Goal: Complete application form

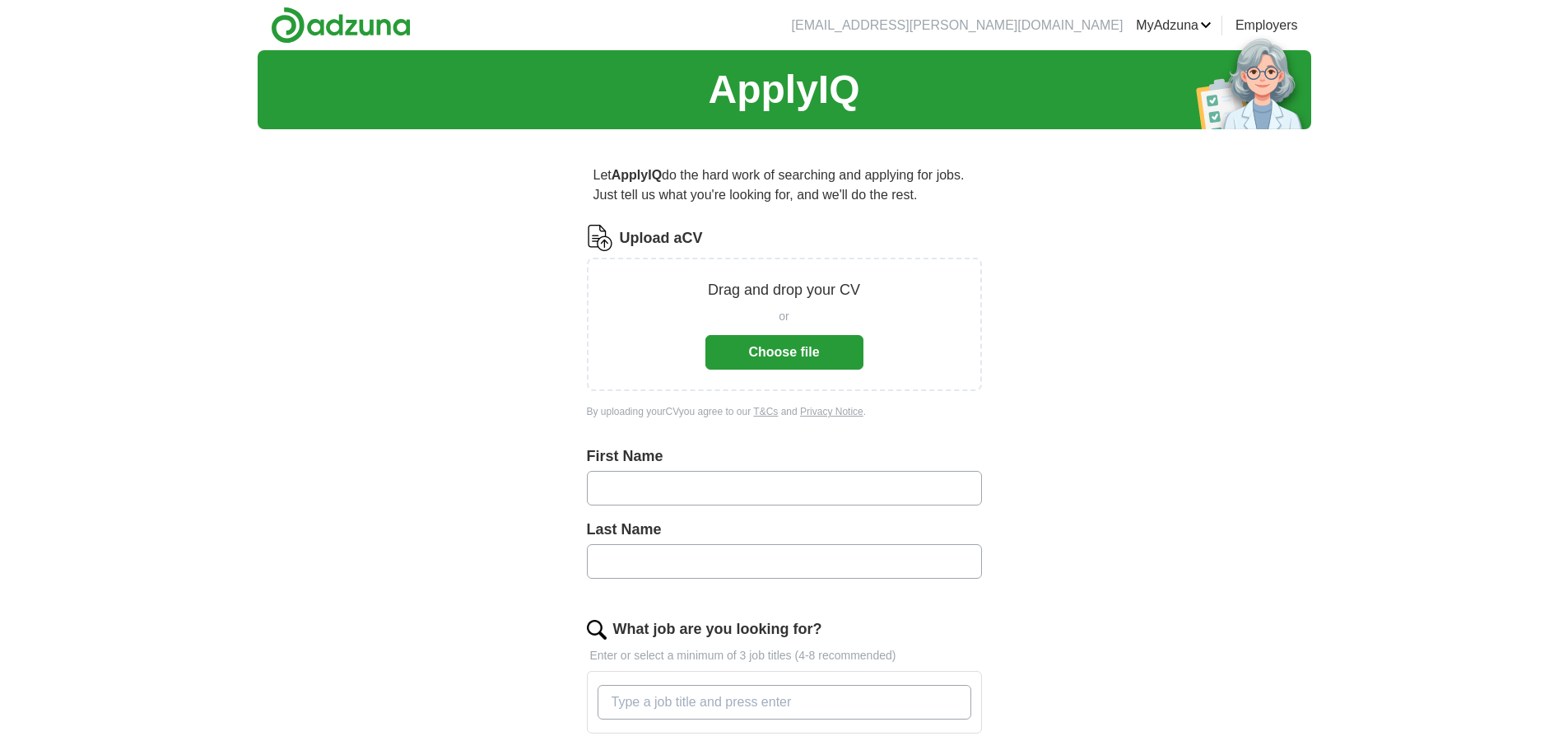
click at [707, 496] on input "text" at bounding box center [784, 488] width 395 height 34
type input "*******"
type input "****"
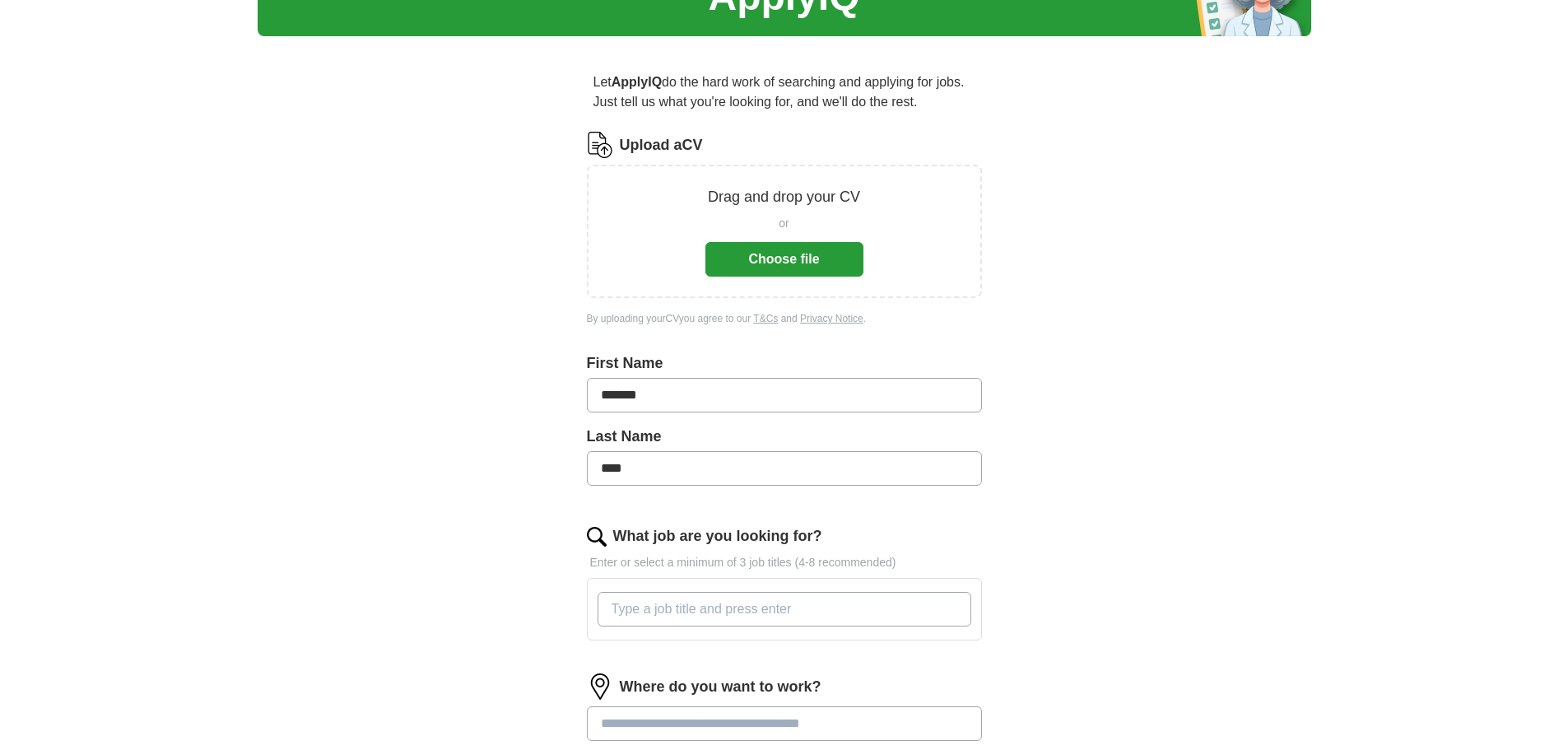
scroll to position [247, 0]
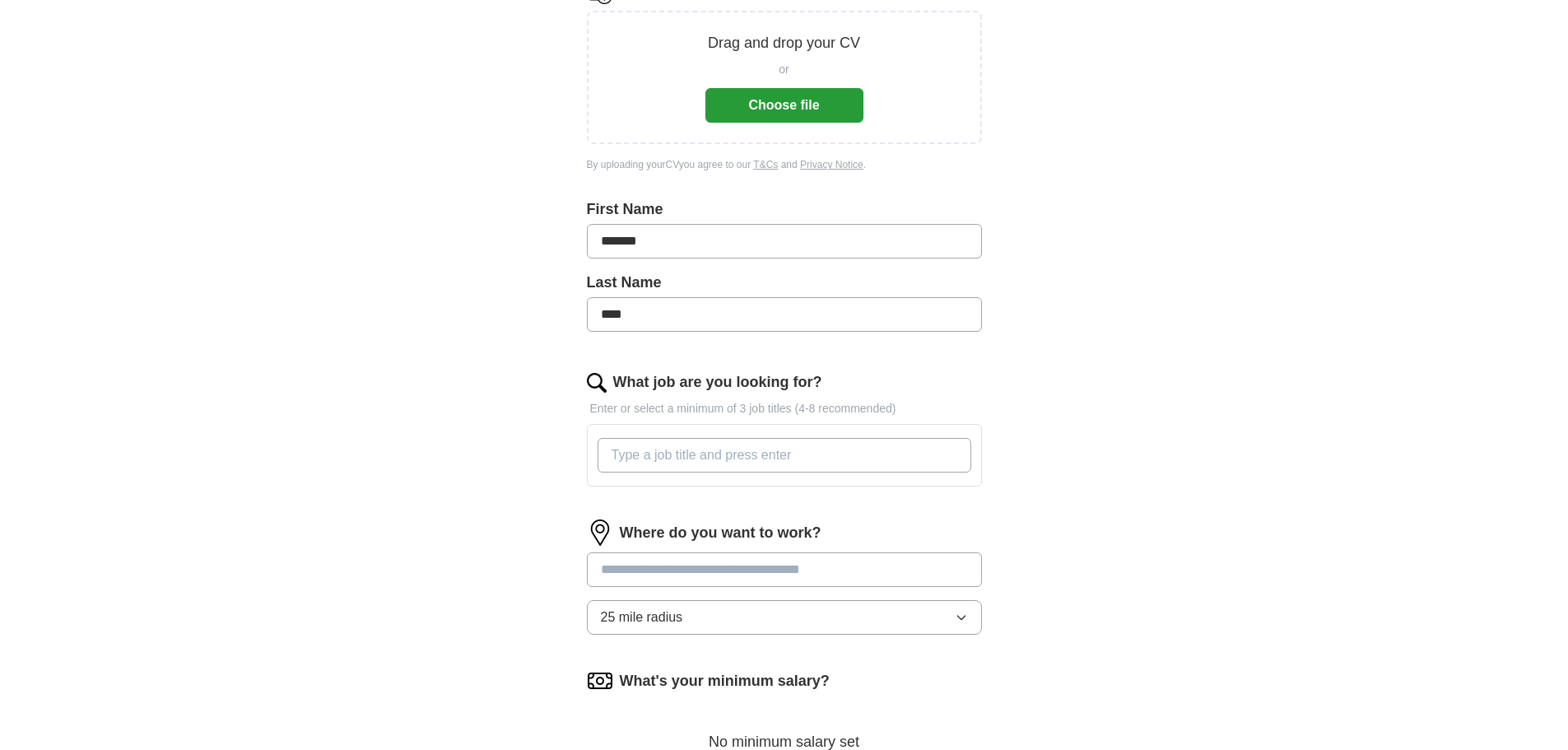
click at [755, 451] on input "What job are you looking for?" at bounding box center [784, 455] width 374 height 34
type input "D"
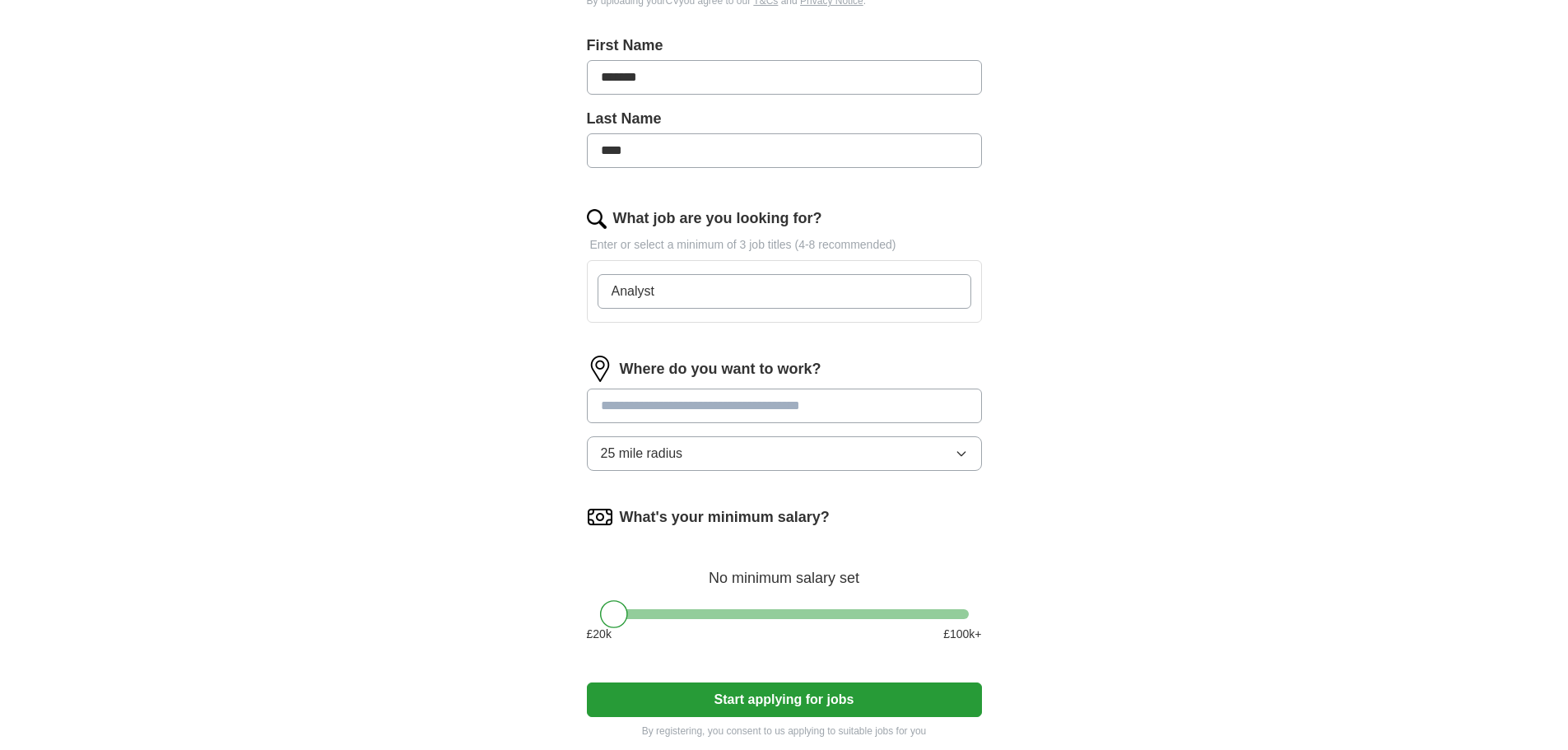
scroll to position [412, 0]
click at [743, 407] on div "Where do you want to work? 25 mile radius" at bounding box center [784, 419] width 395 height 128
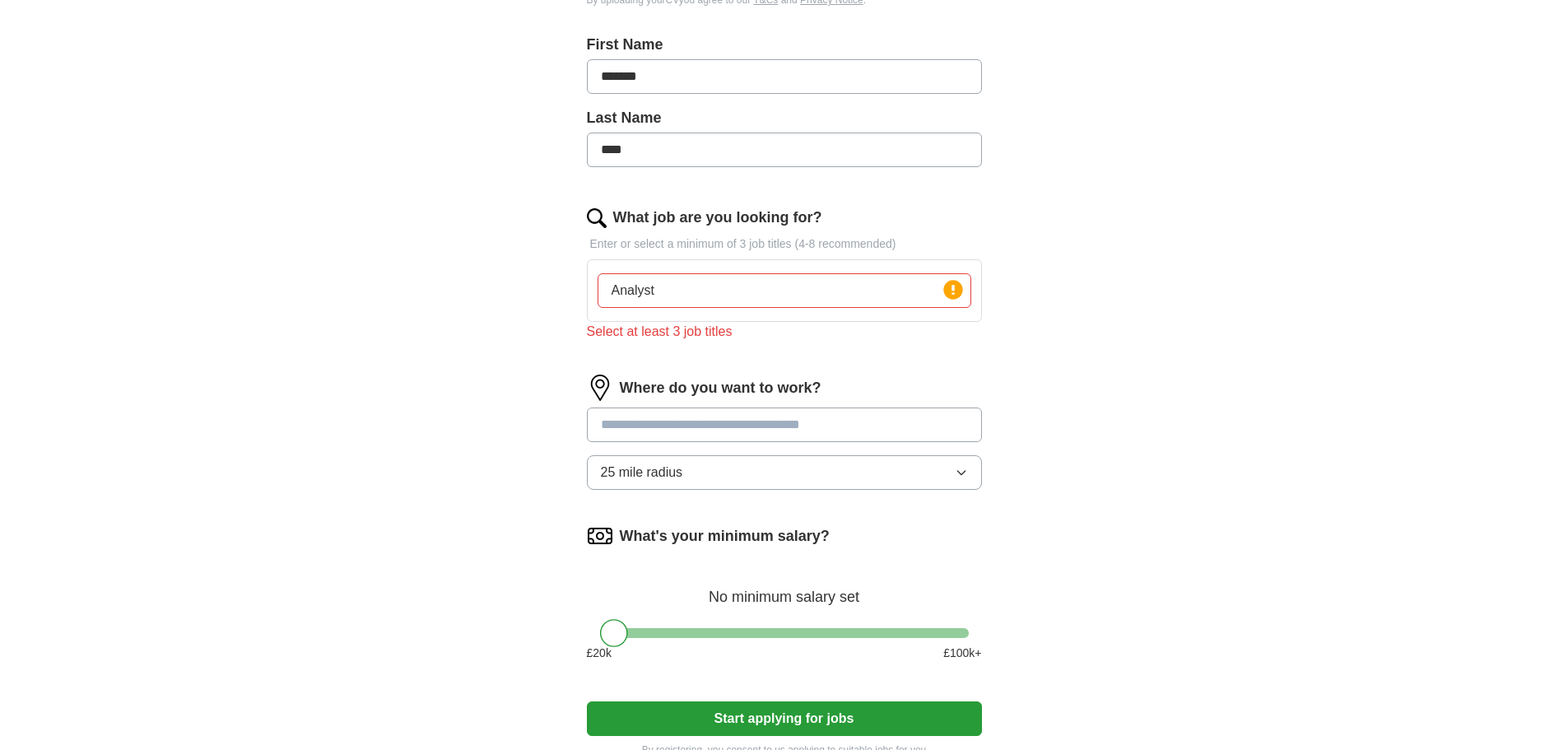
click at [724, 296] on input "Analyst" at bounding box center [784, 290] width 374 height 34
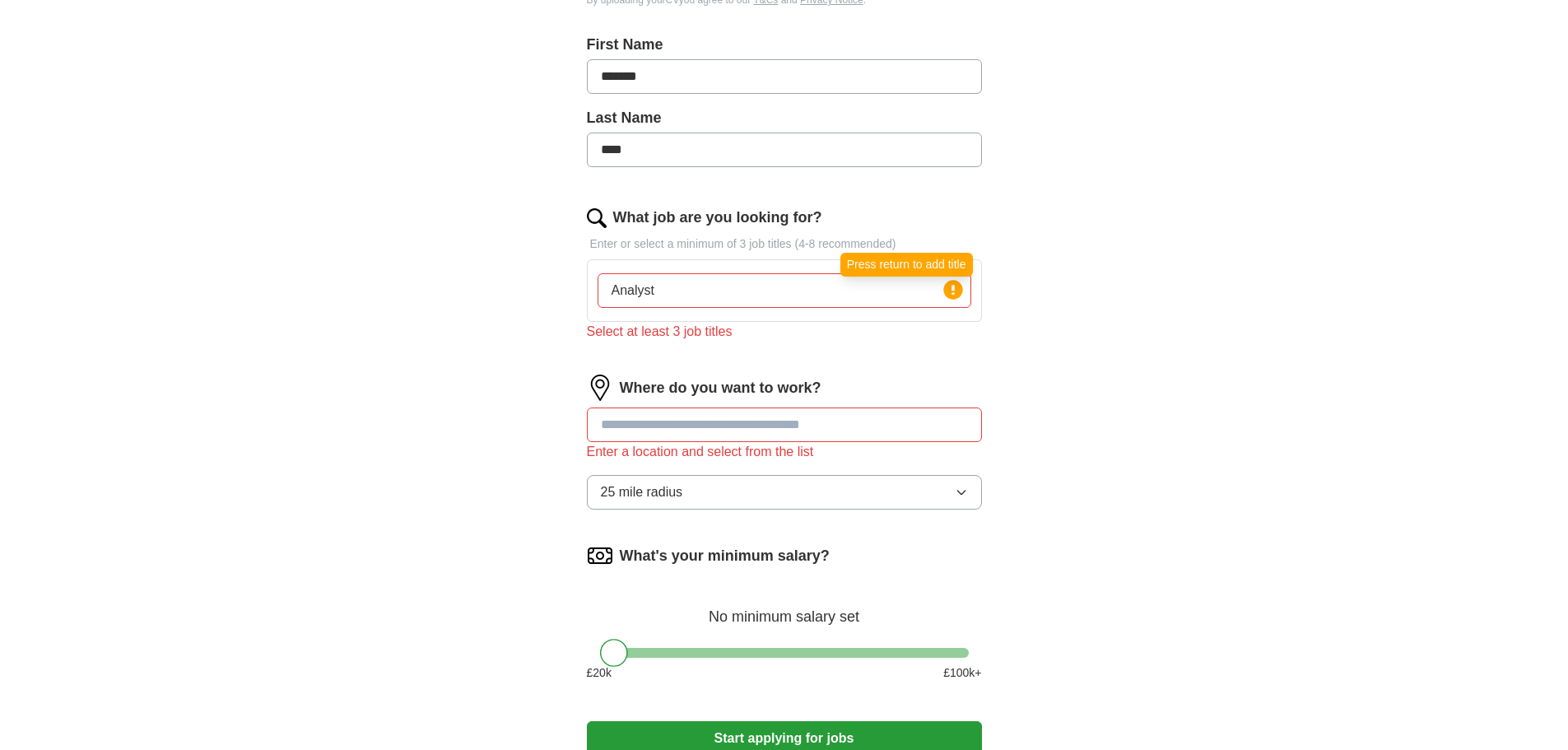
click at [953, 288] on icon at bounding box center [953, 289] width 4 height 10
click at [609, 294] on input "Analyst" at bounding box center [784, 290] width 374 height 34
type input "Data Analyst"
click at [1143, 315] on div "ApplyIQ Let ApplyIQ do the hard work of searching and applying for jobs. Just t…" at bounding box center [784, 219] width 1053 height 1162
click at [732, 292] on input "Data Analyst" at bounding box center [784, 290] width 374 height 34
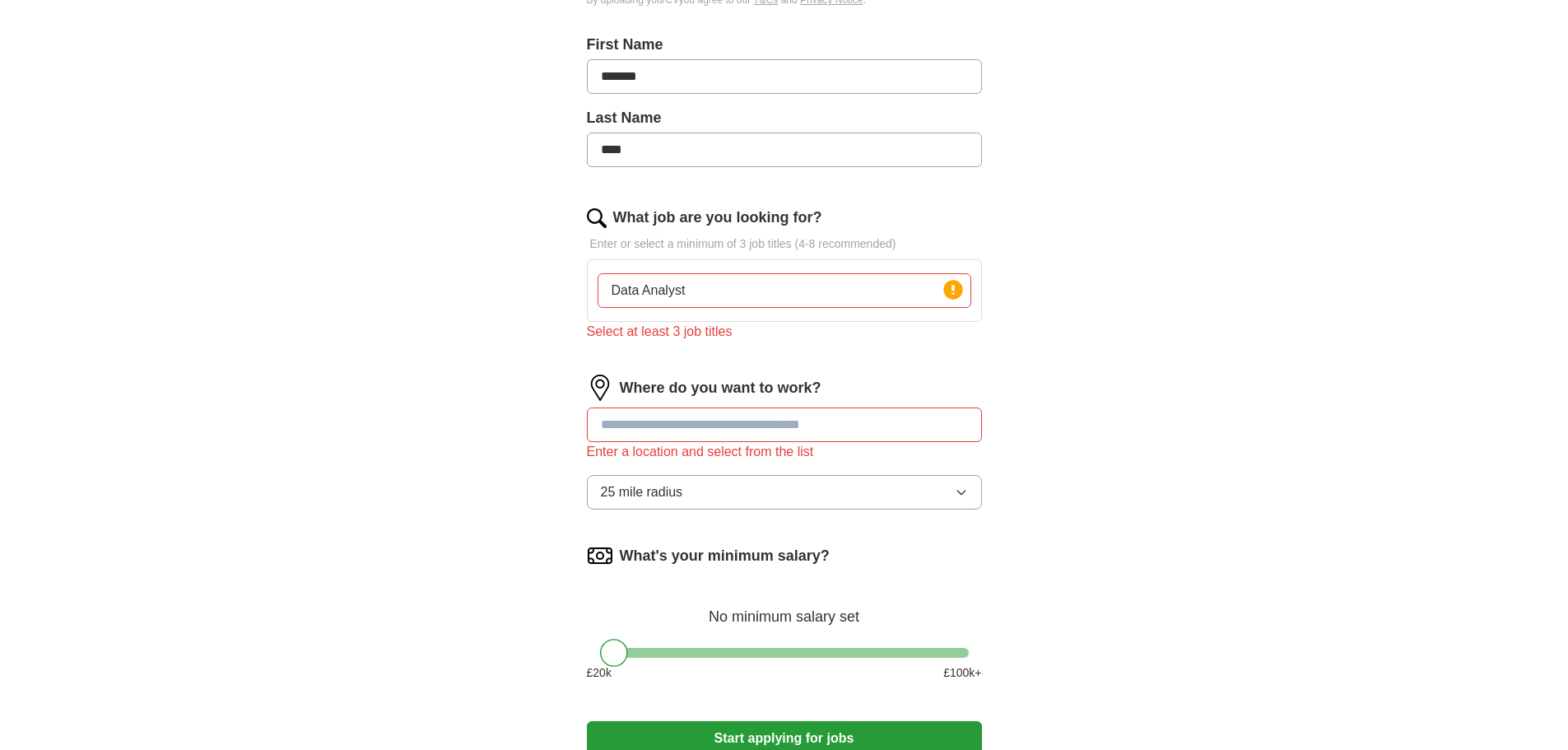
click at [709, 432] on input at bounding box center [784, 425] width 395 height 34
type input "***"
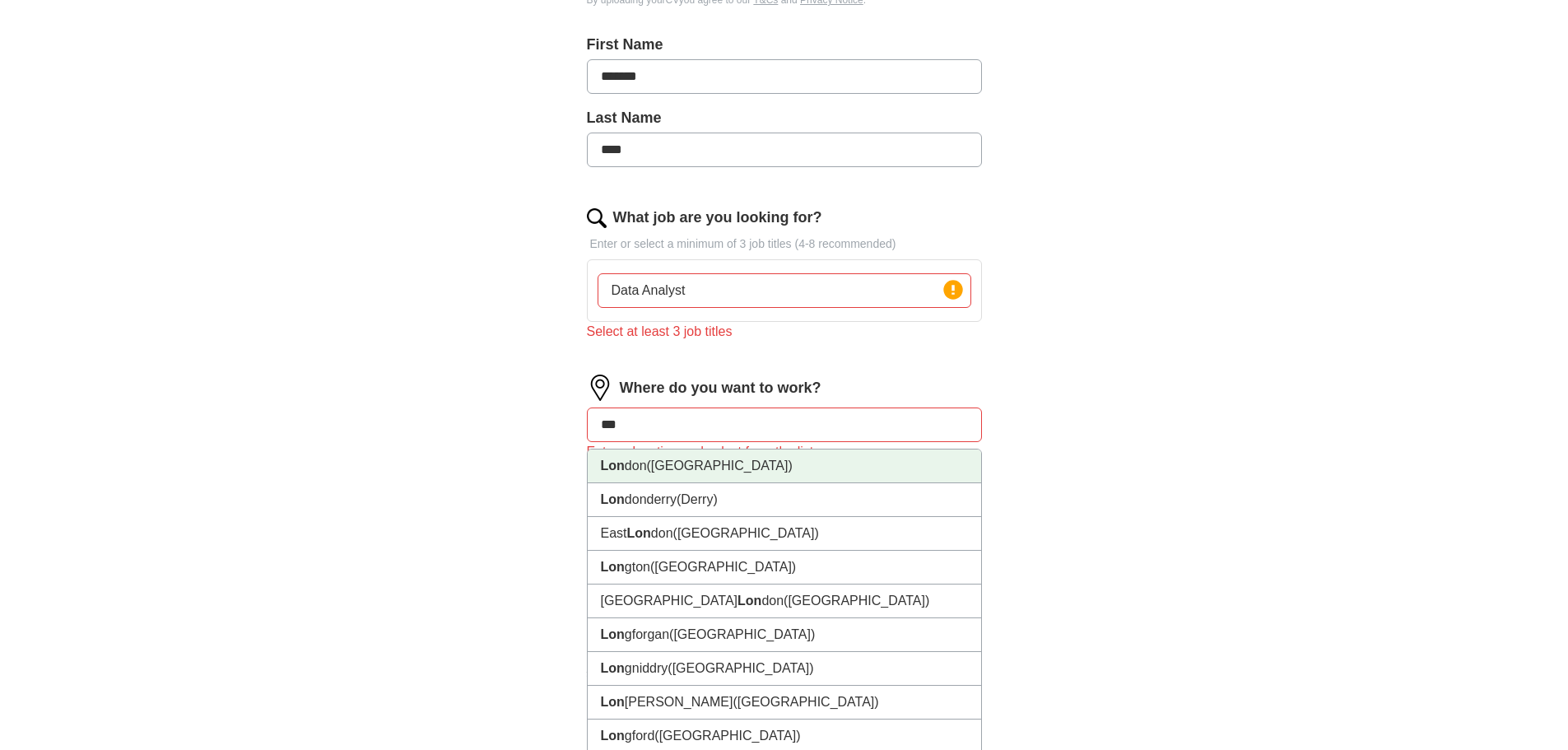
click at [717, 468] on li "Lon don ([GEOGRAPHIC_DATA])" at bounding box center [784, 466] width 394 height 33
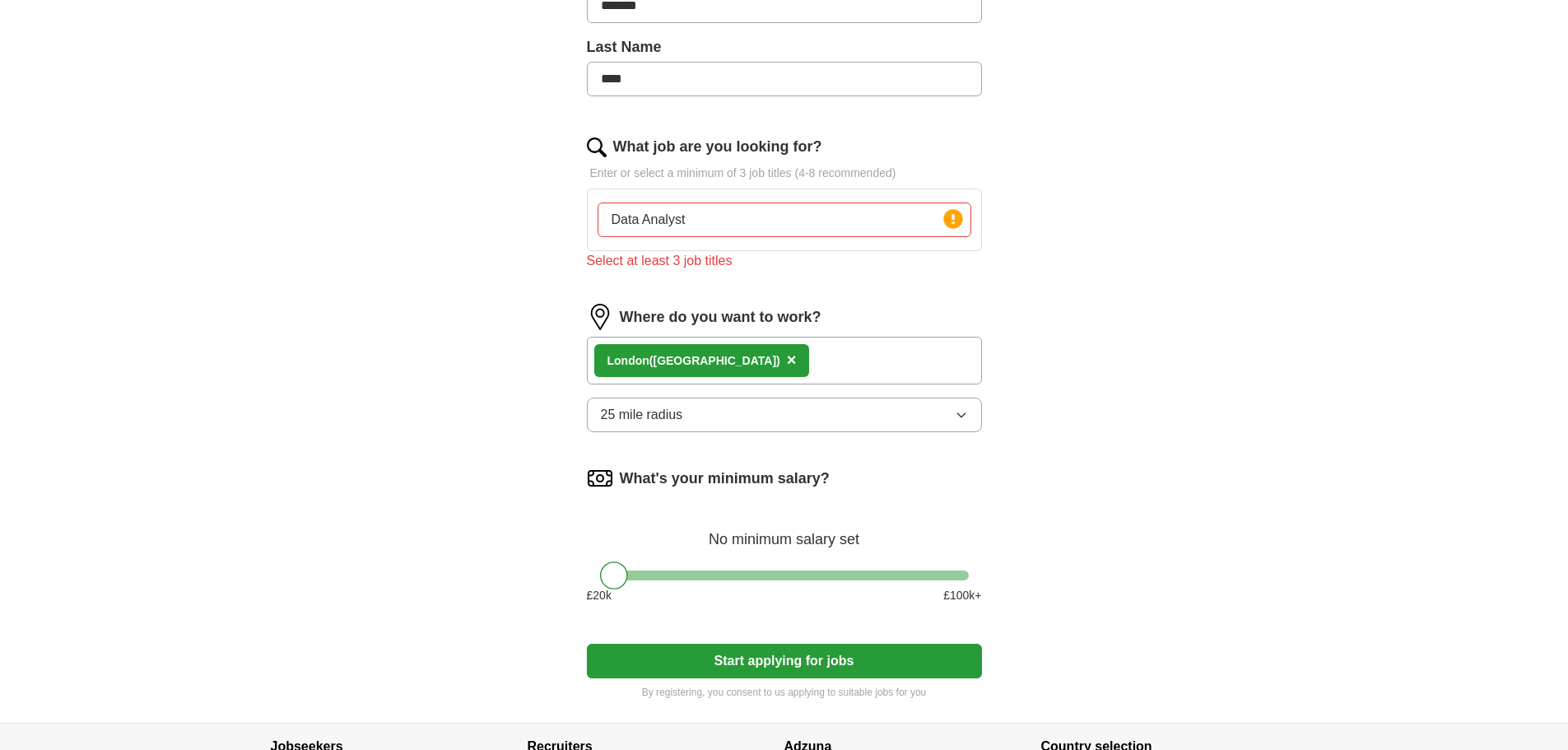
scroll to position [576, 0]
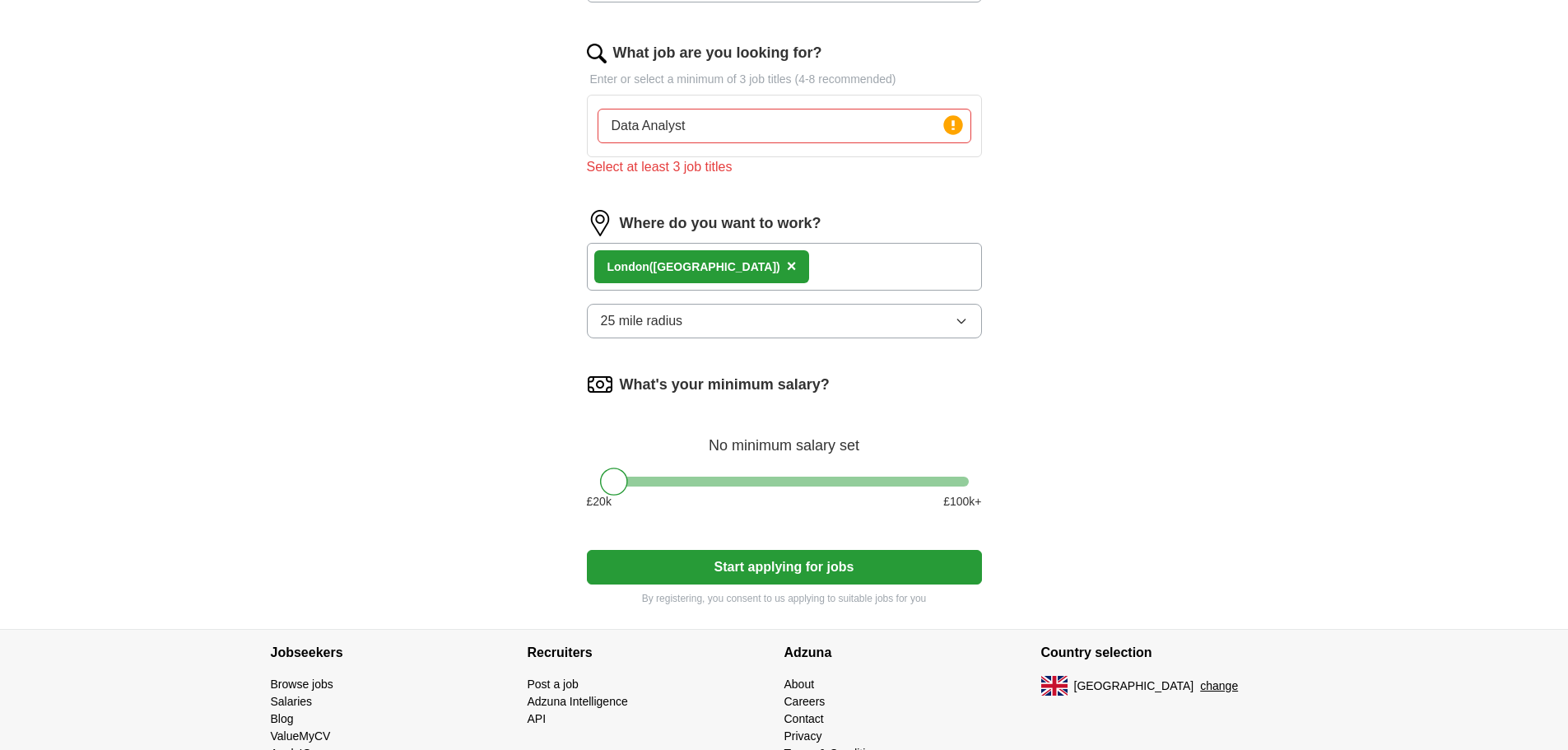
click at [845, 478] on div at bounding box center [784, 481] width 369 height 10
drag, startPoint x: 840, startPoint y: 480, endPoint x: 721, endPoint y: 486, distance: 119.2
click at [721, 486] on div at bounding box center [724, 481] width 28 height 28
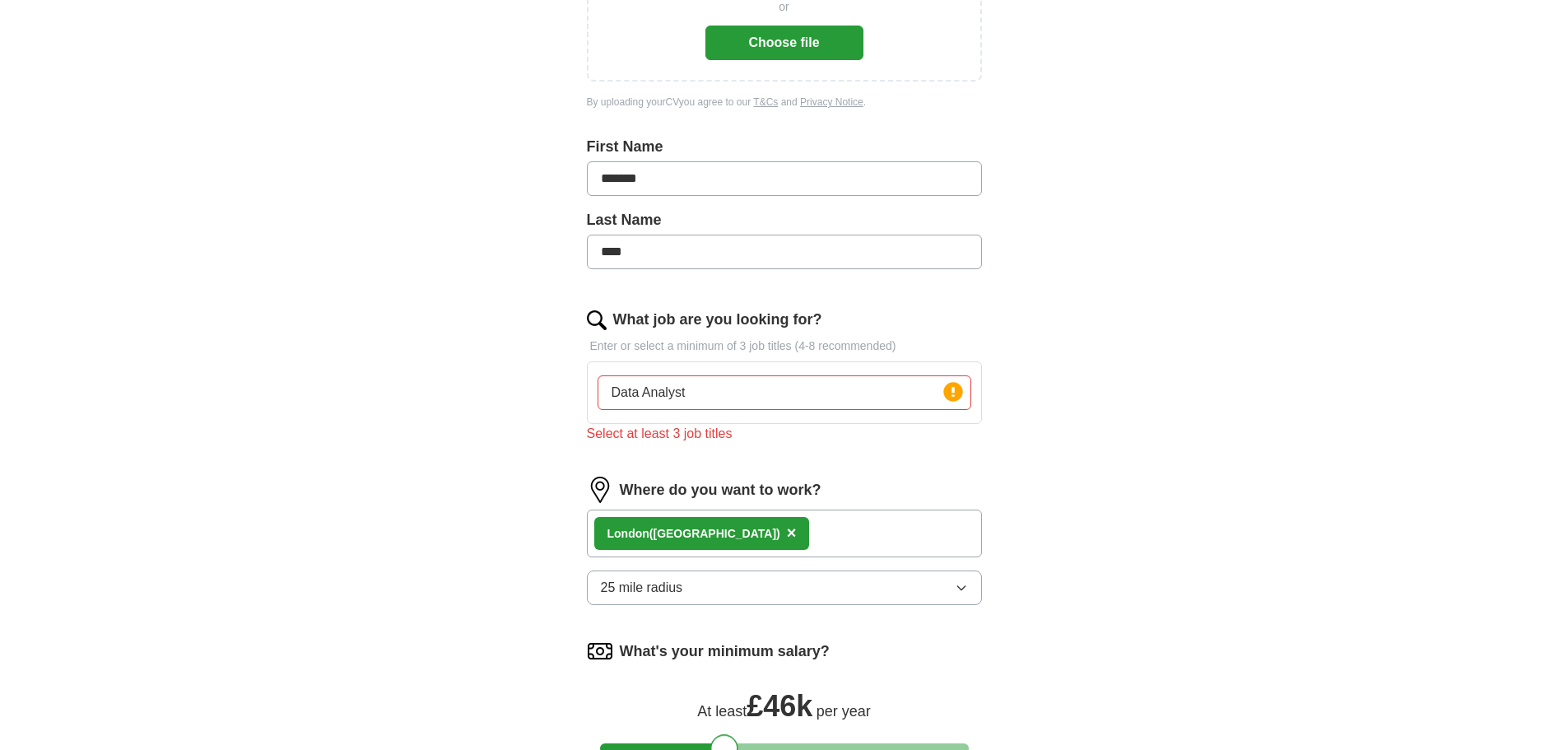
scroll to position [227, 0]
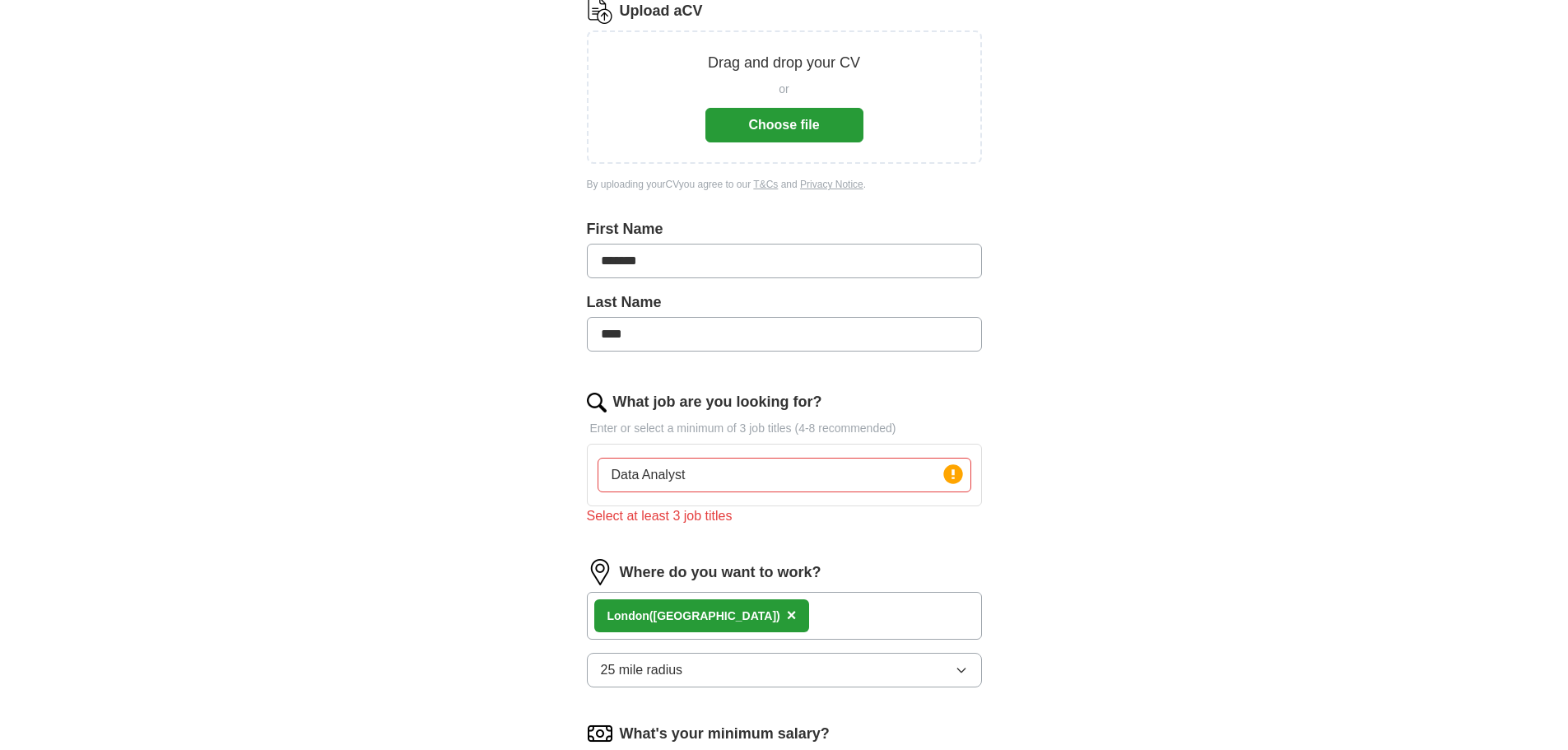
click at [753, 121] on button "Choose file" at bounding box center [784, 125] width 158 height 34
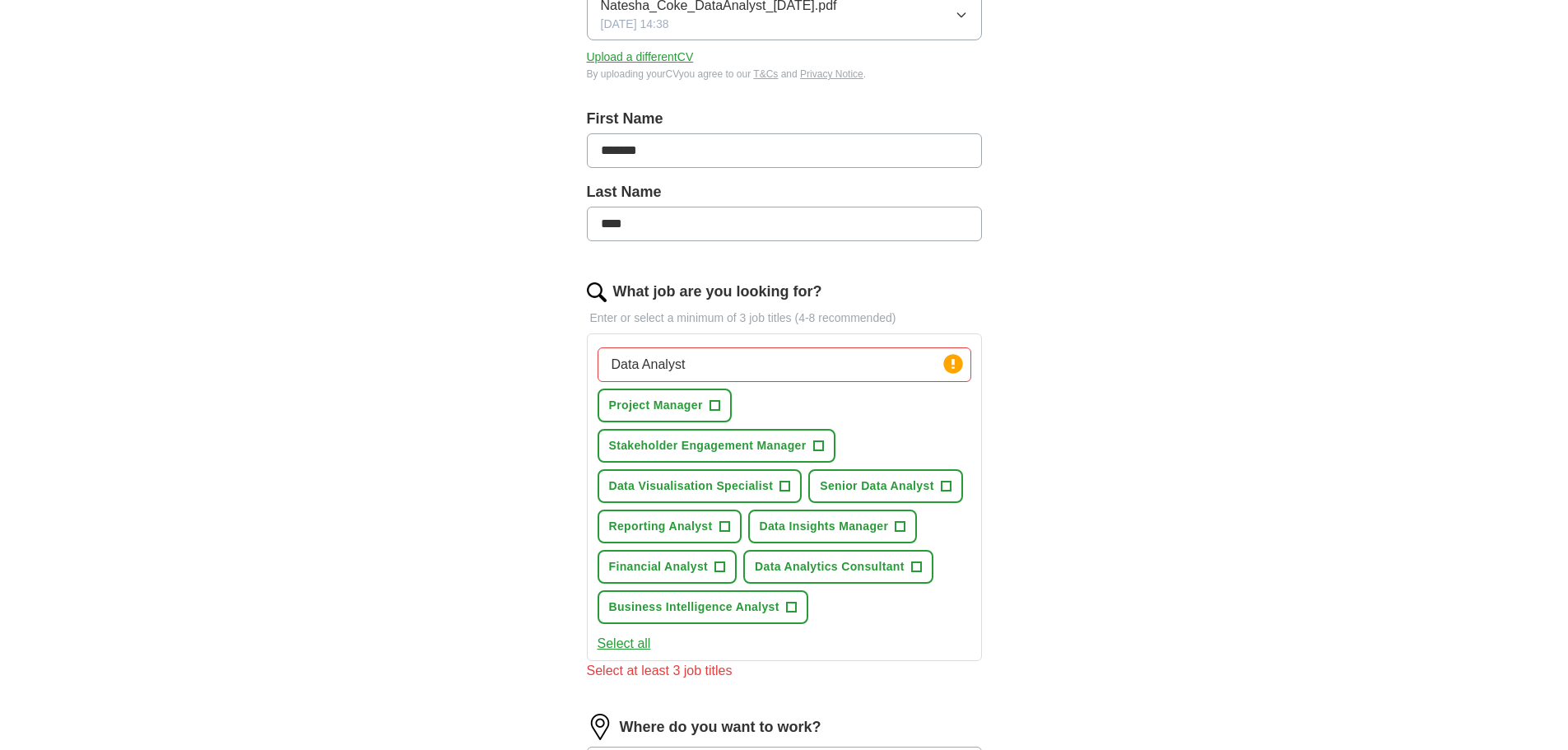
scroll to position [309, 0]
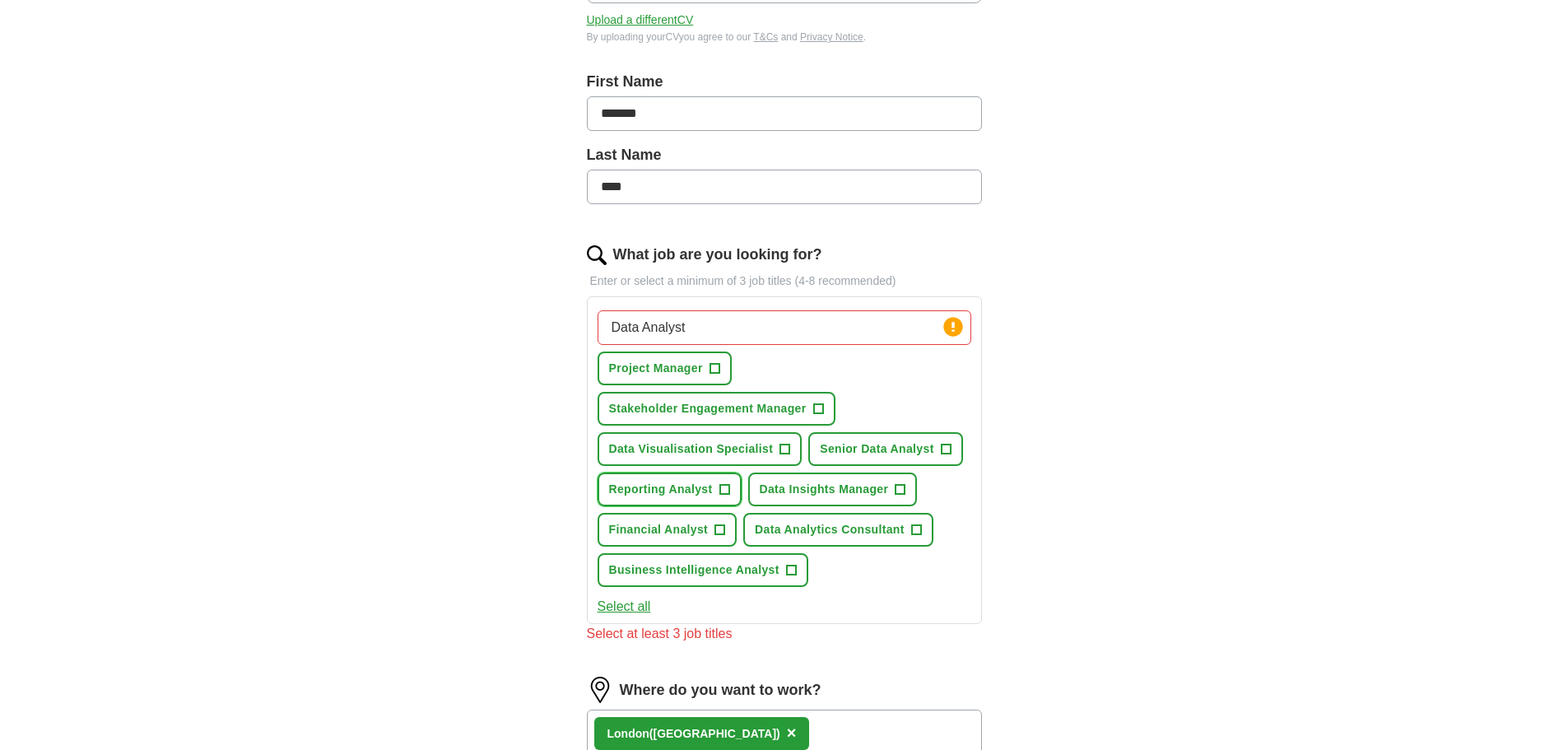
click at [725, 489] on span "+" at bounding box center [724, 489] width 10 height 14
click at [918, 531] on span "+" at bounding box center [916, 530] width 10 height 14
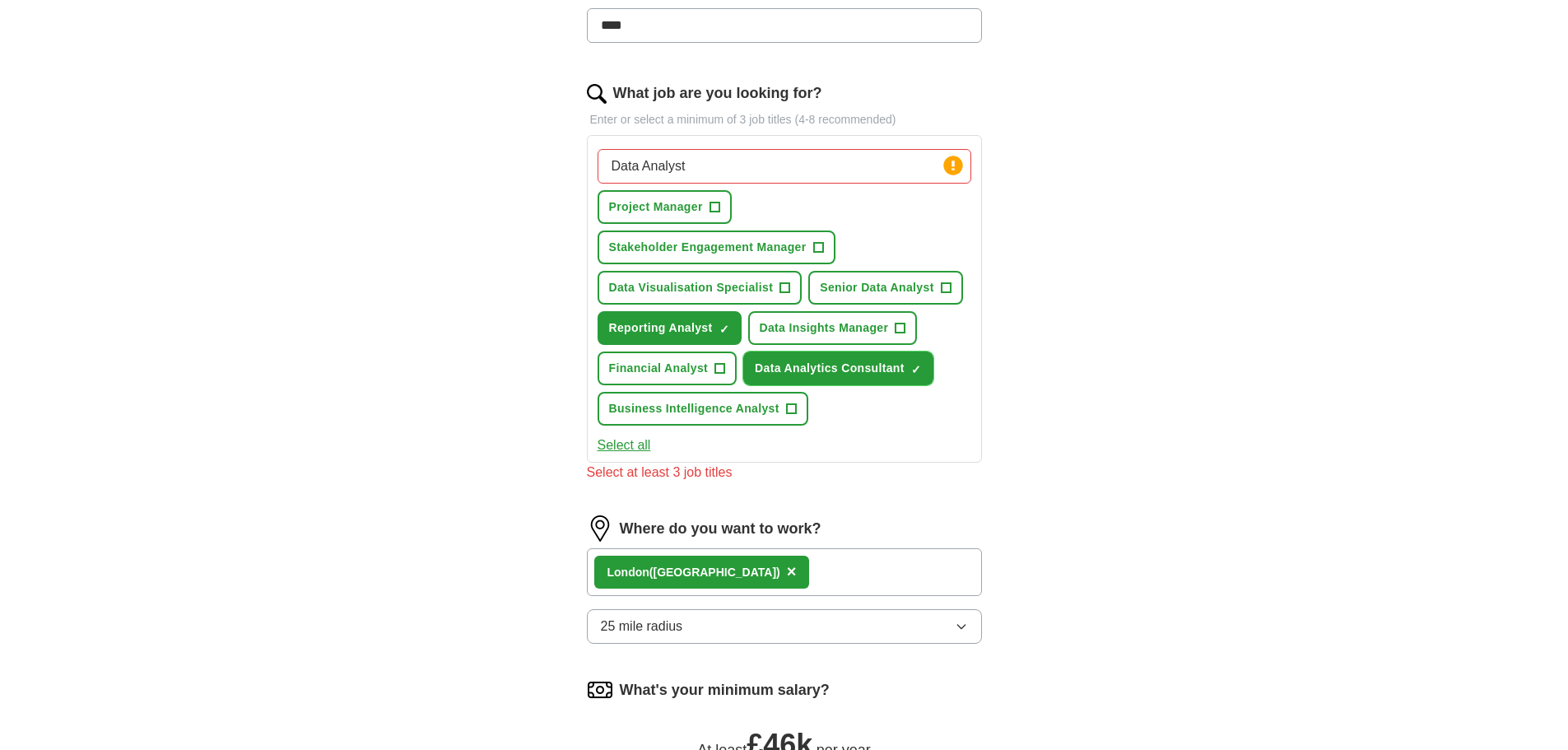
scroll to position [474, 0]
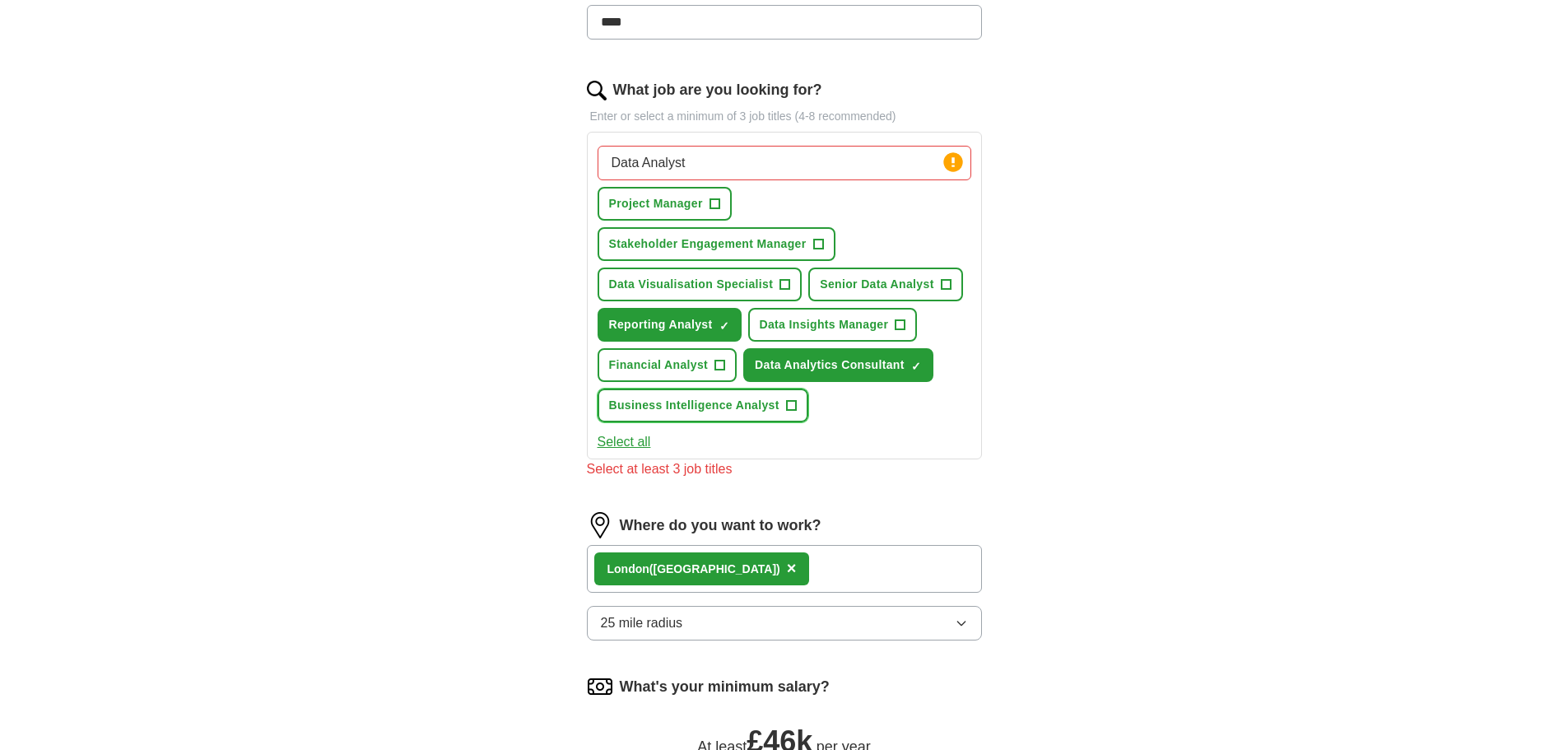
click at [796, 401] on span "+" at bounding box center [790, 406] width 10 height 14
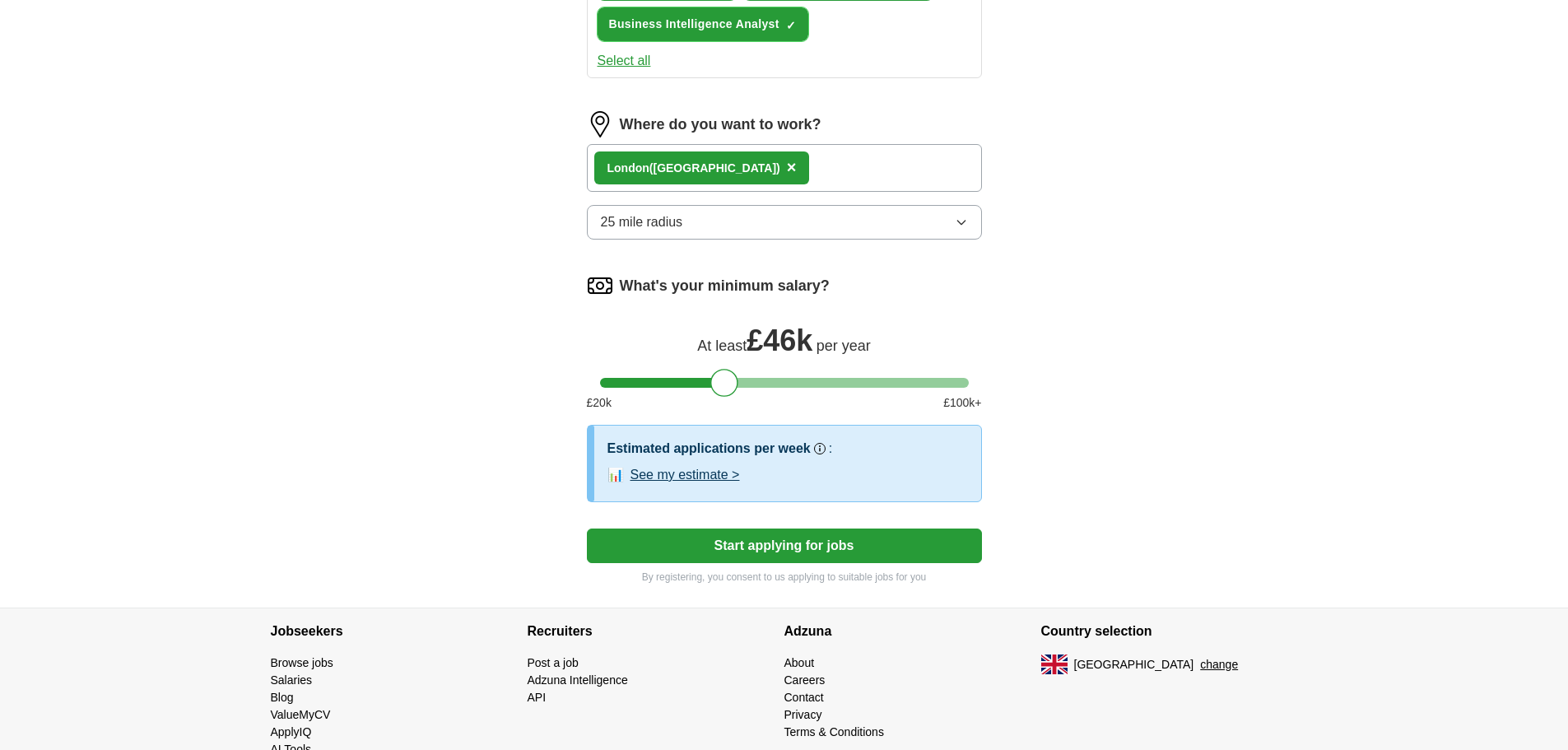
scroll to position [897, 0]
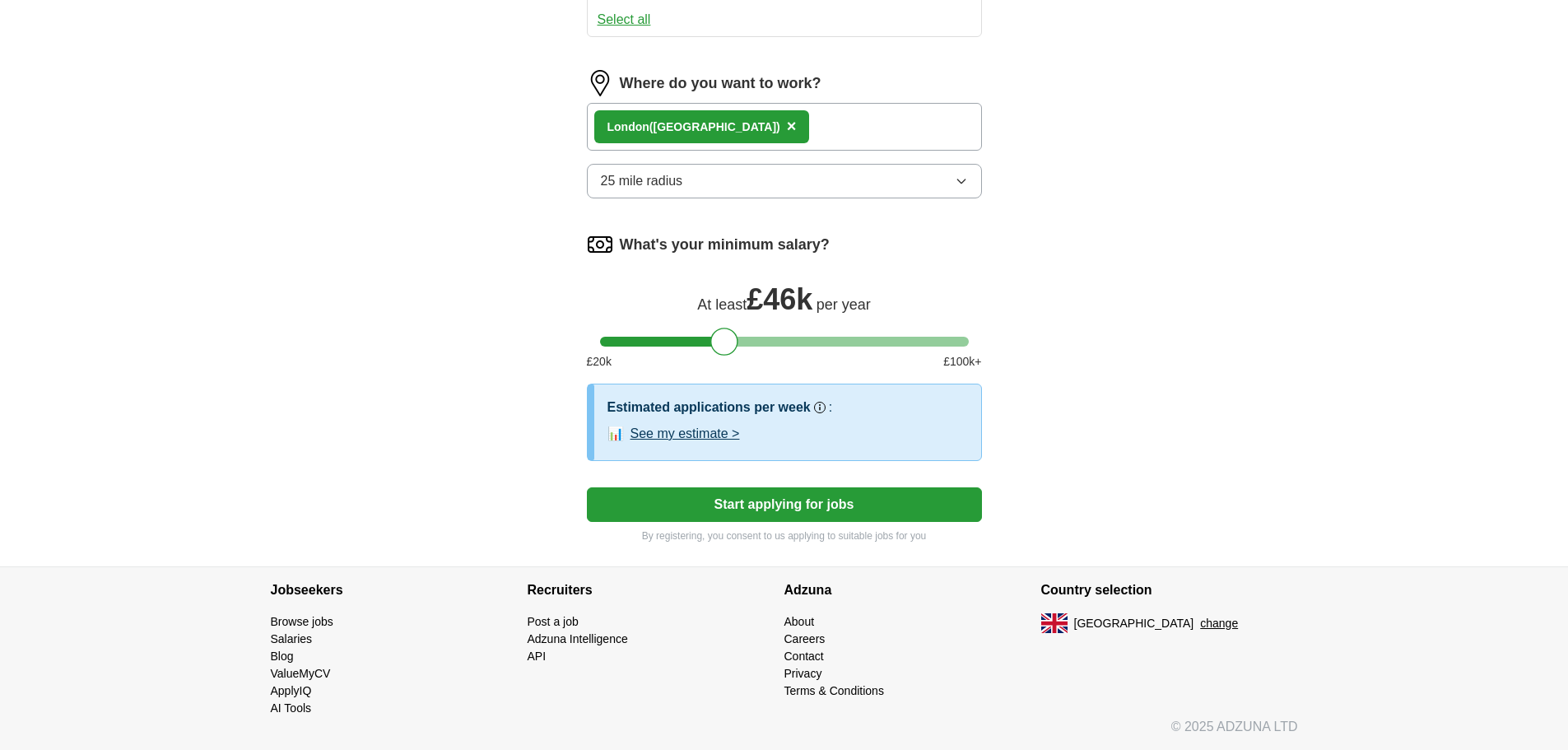
click at [695, 434] on button "See my estimate >" at bounding box center [685, 434] width 109 height 20
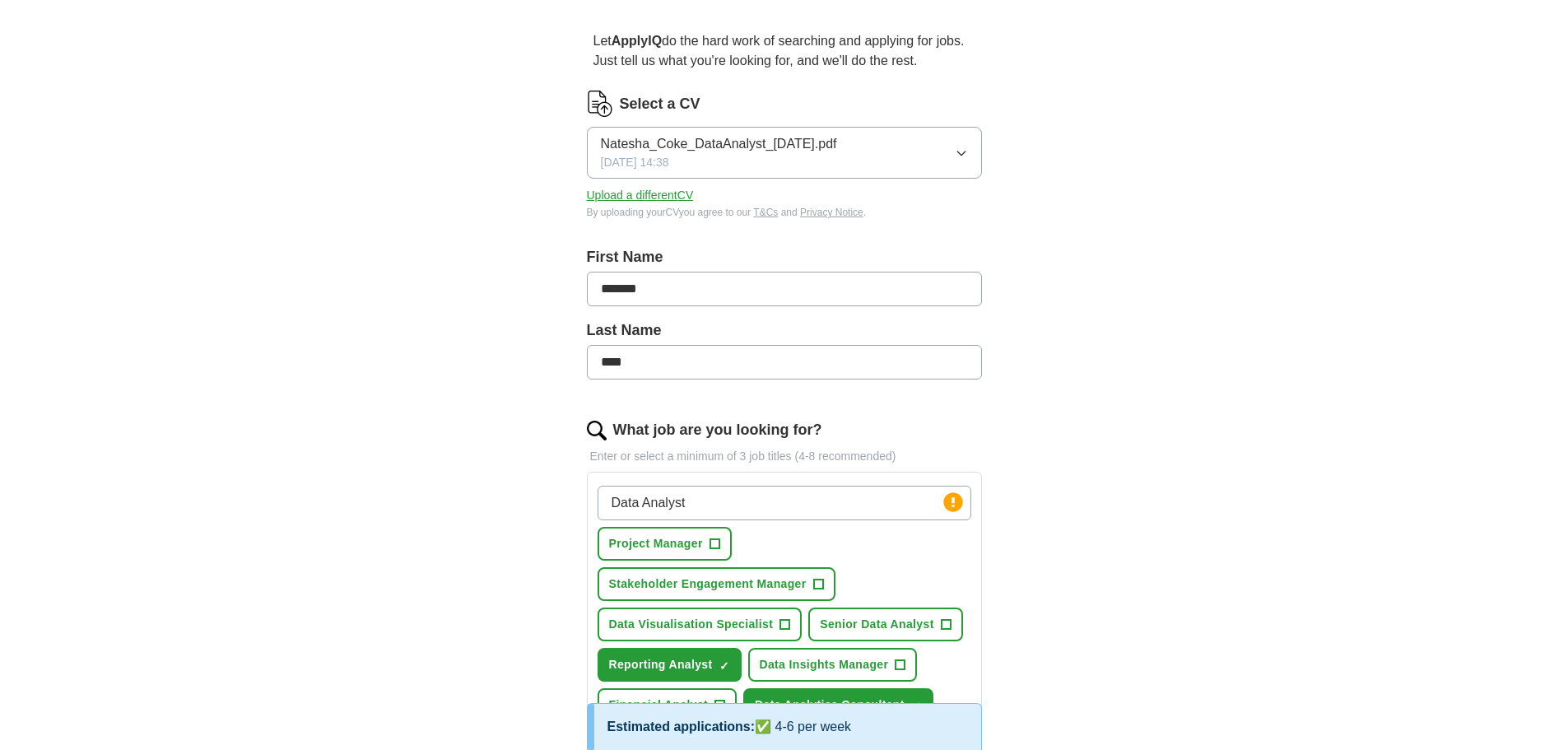
scroll to position [132, 0]
click at [739, 502] on input "Data Analyst" at bounding box center [784, 506] width 374 height 34
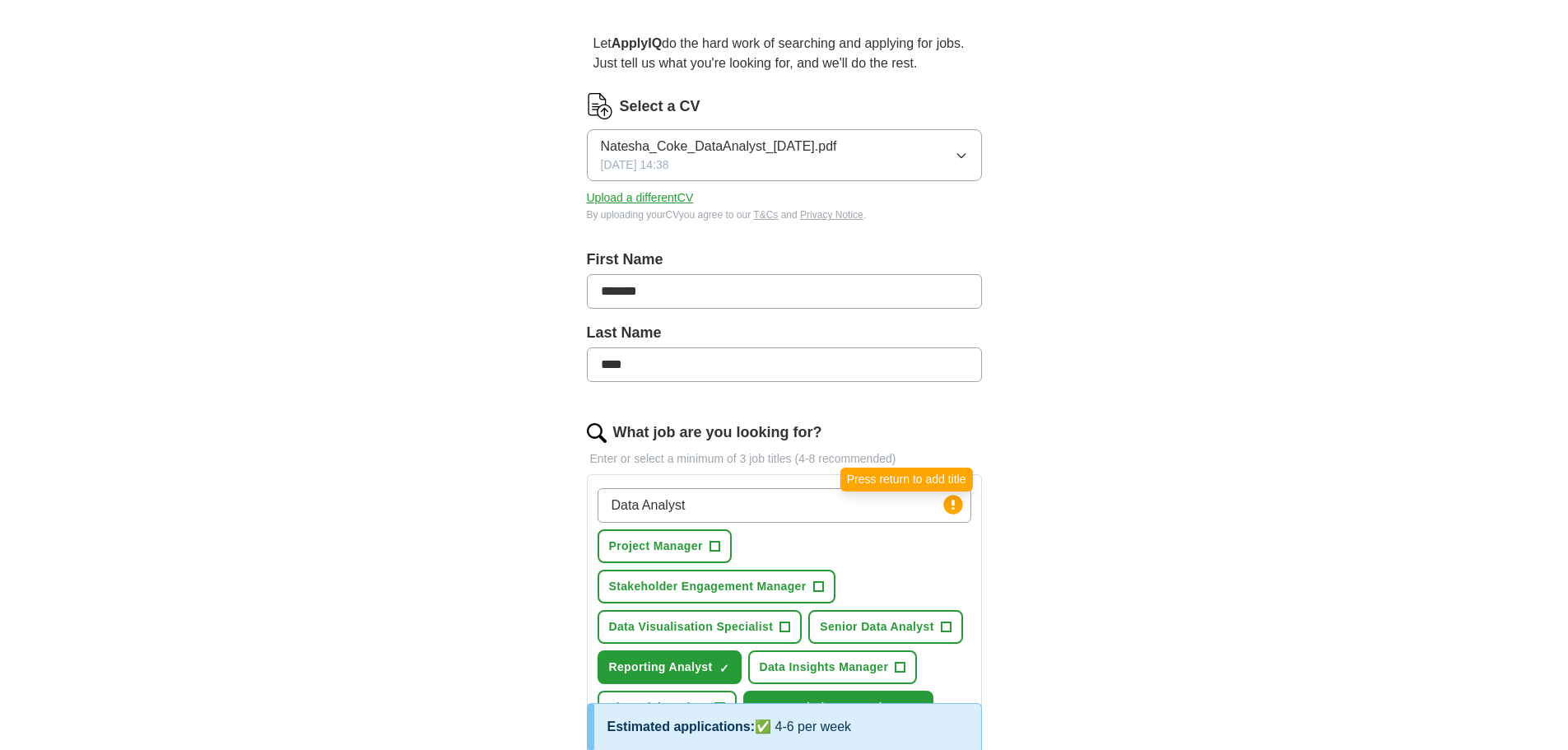
click at [958, 508] on circle at bounding box center [953, 504] width 19 height 19
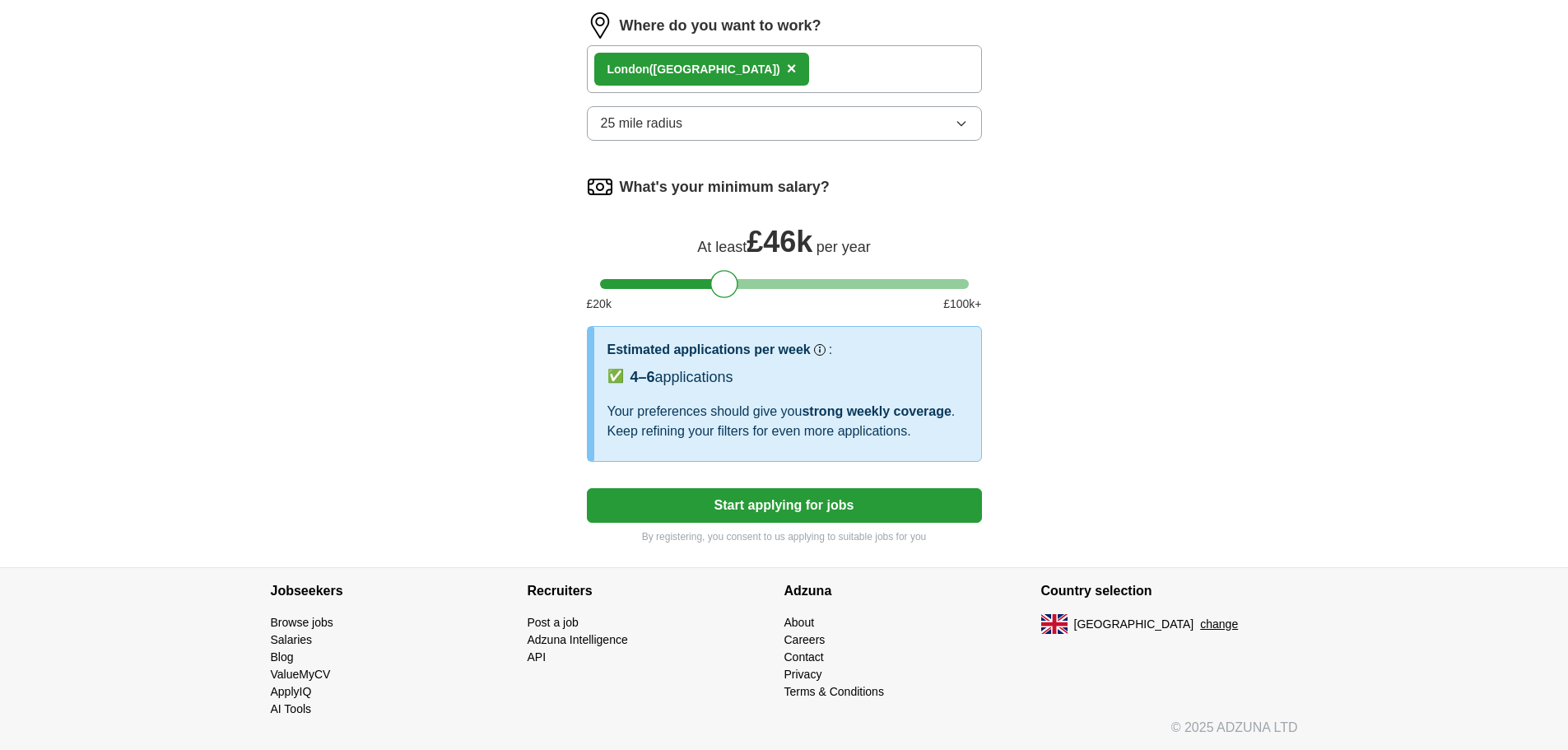
scroll to position [955, 0]
click at [754, 498] on button "Start applying for jobs" at bounding box center [784, 505] width 395 height 34
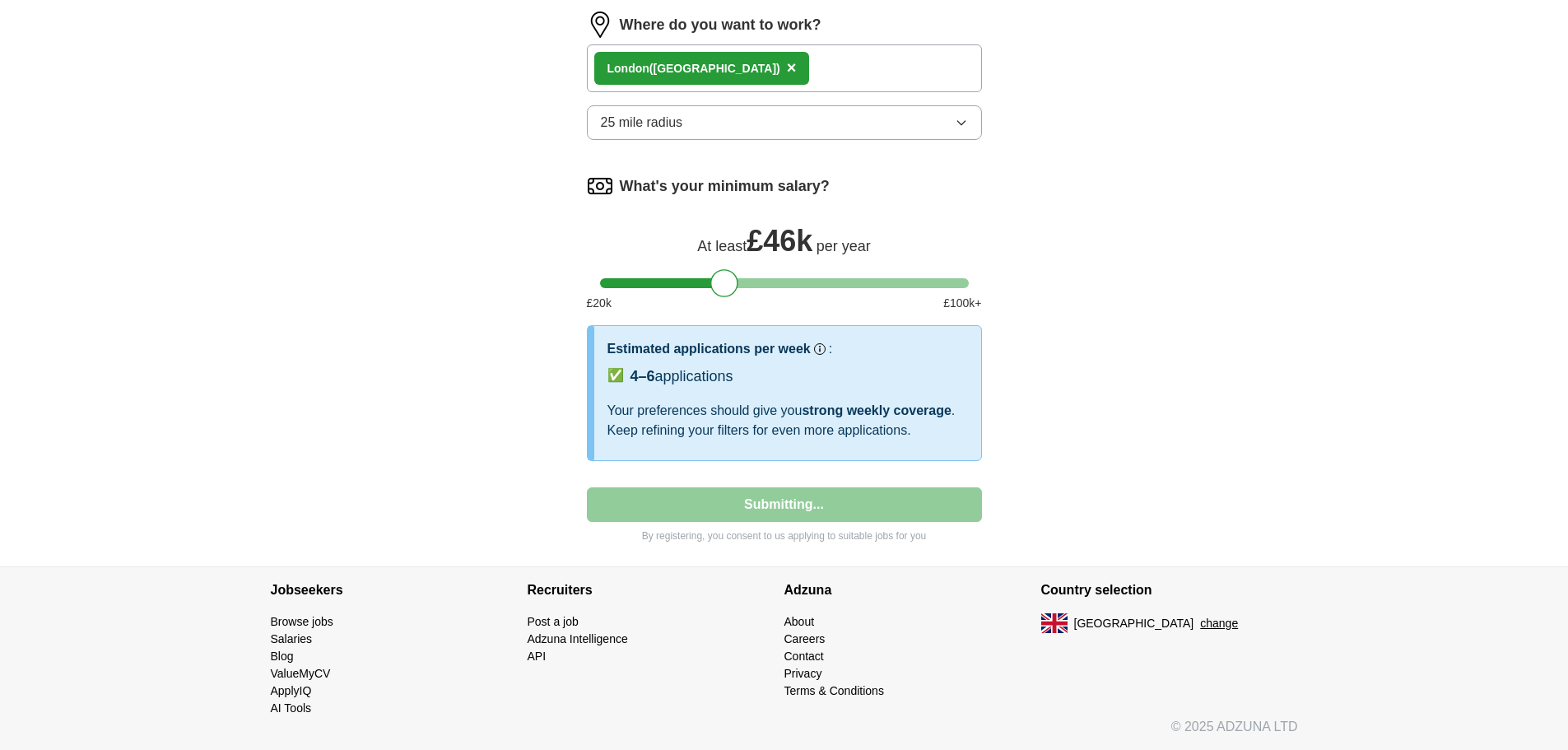
select select "**"
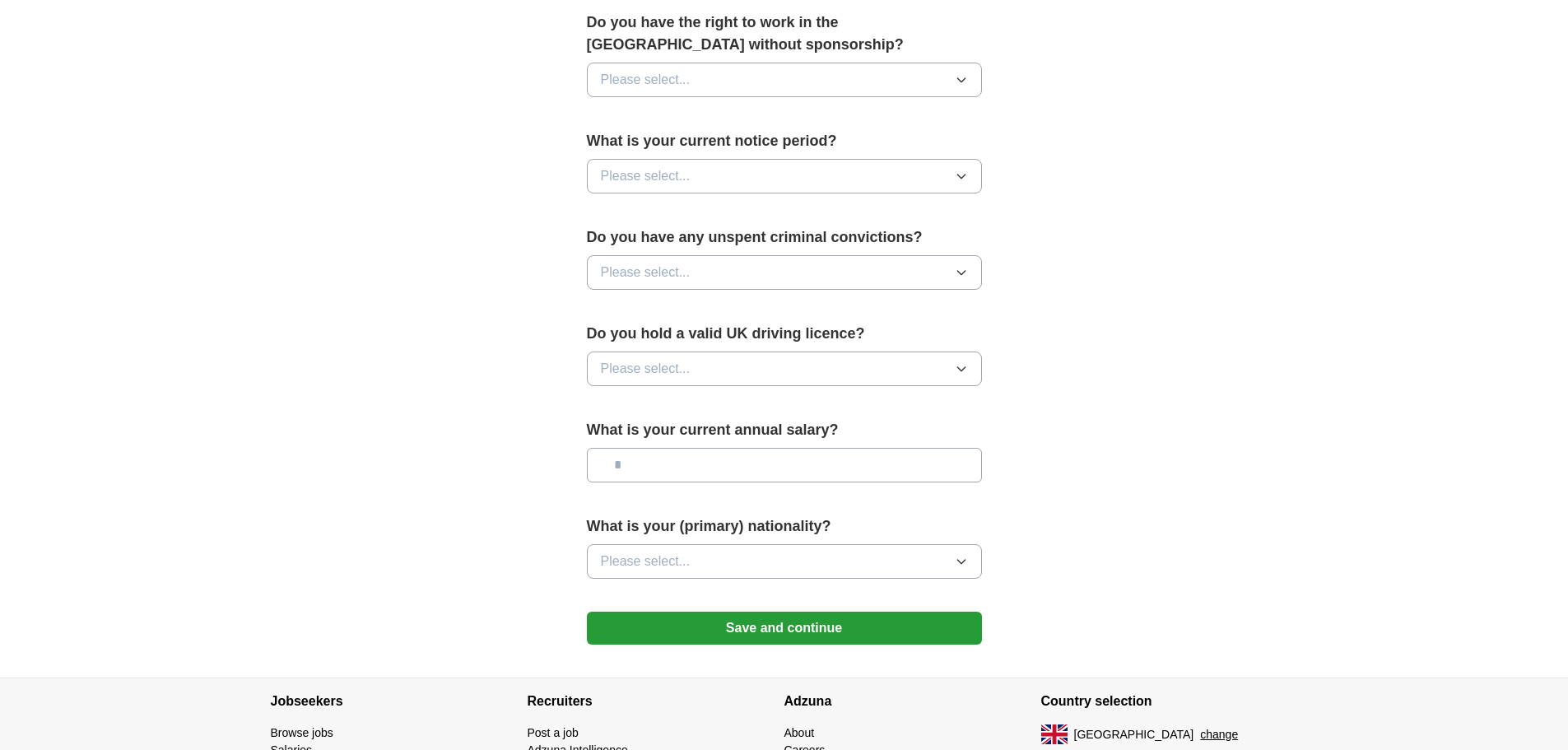
scroll to position [961, 0]
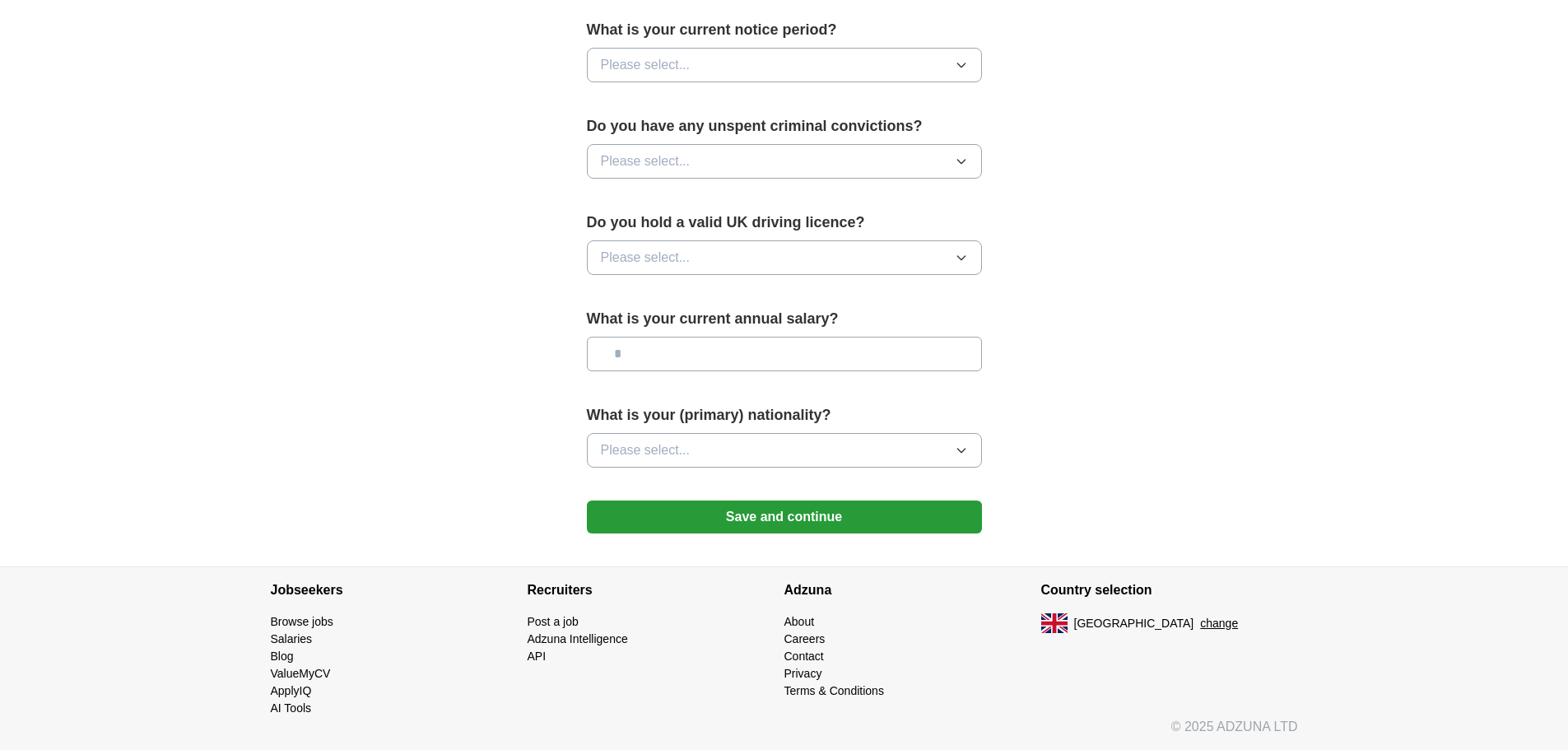
click at [819, 517] on button "Save and continue" at bounding box center [784, 517] width 395 height 33
